Goal: Navigation & Orientation: Go to known website

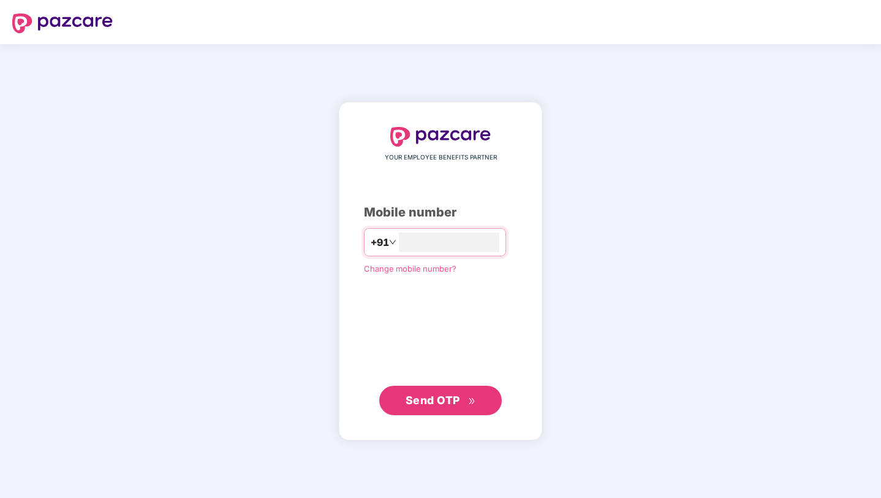
type input "**********"
click at [442, 406] on span "Send OTP" at bounding box center [441, 400] width 70 height 17
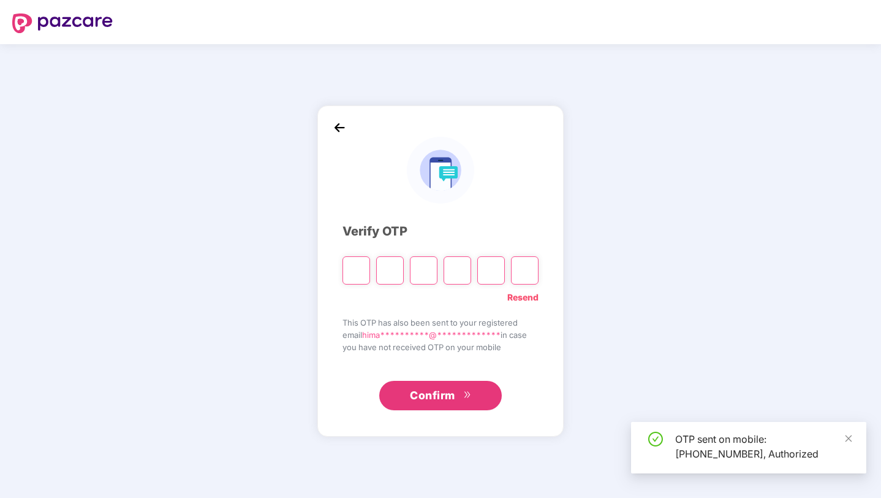
type input "*"
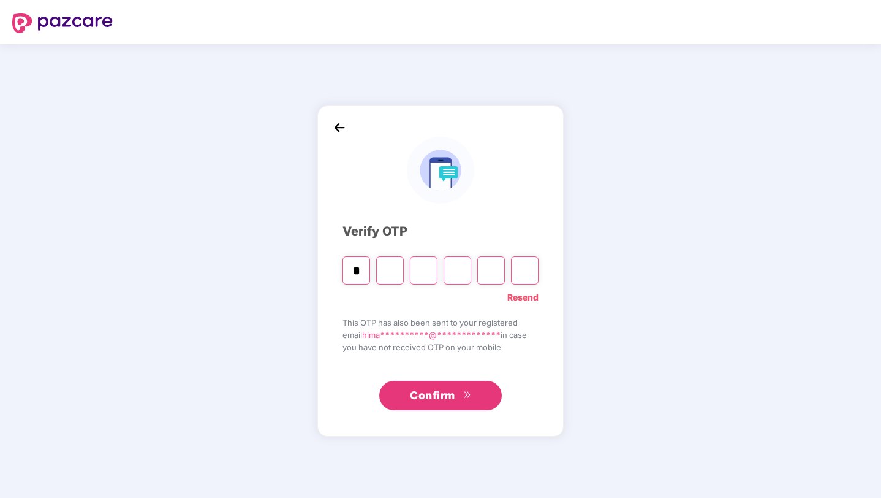
type input "*"
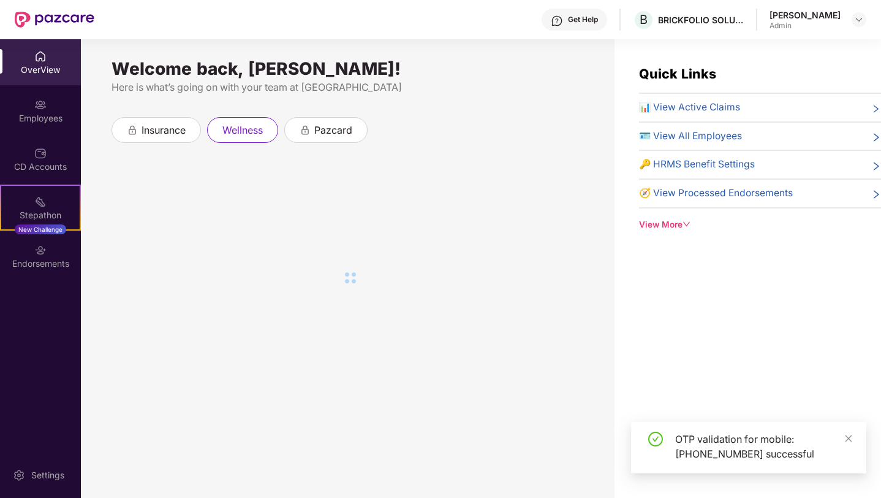
click at [847, 12] on div "[PERSON_NAME] Admin" at bounding box center [818, 19] width 97 height 21
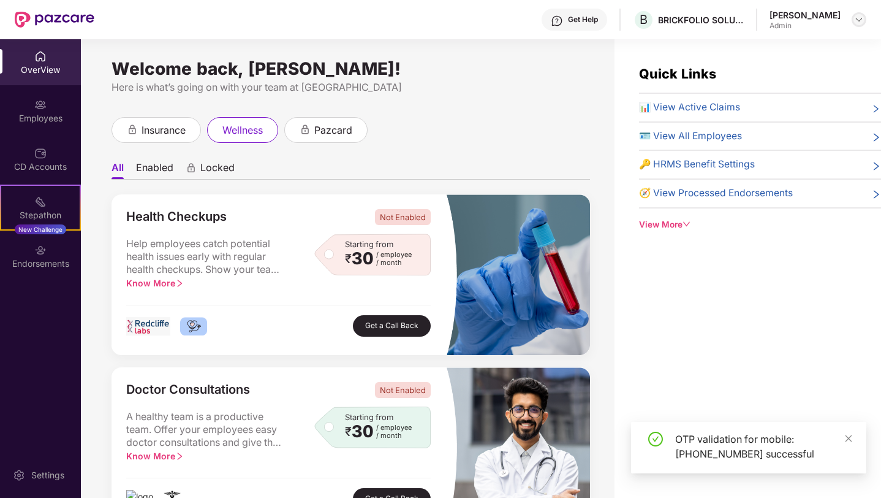
click at [860, 18] on img at bounding box center [859, 20] width 10 height 10
